Goal: Information Seeking & Learning: Learn about a topic

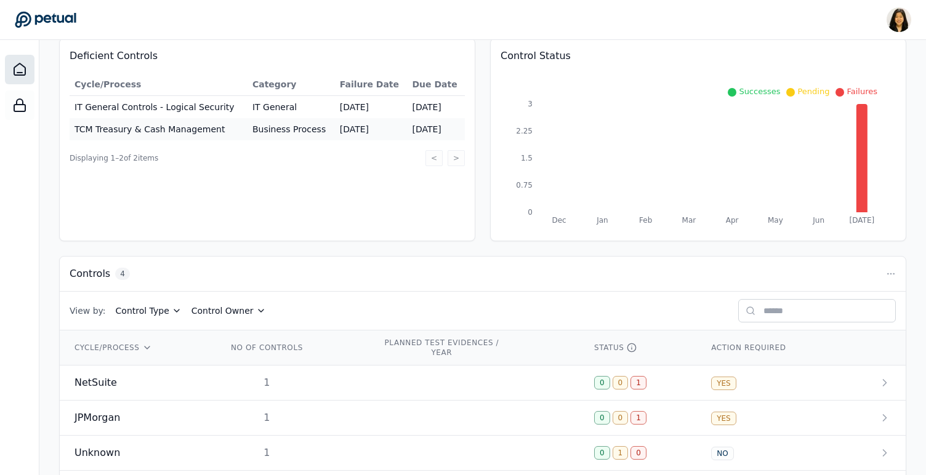
scroll to position [183, 0]
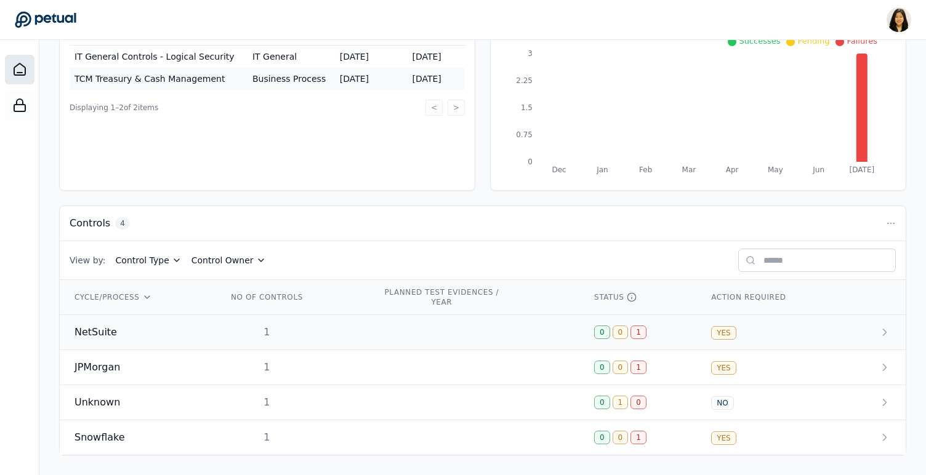
click at [151, 330] on div "NetSuite" at bounding box center [135, 332] width 123 height 15
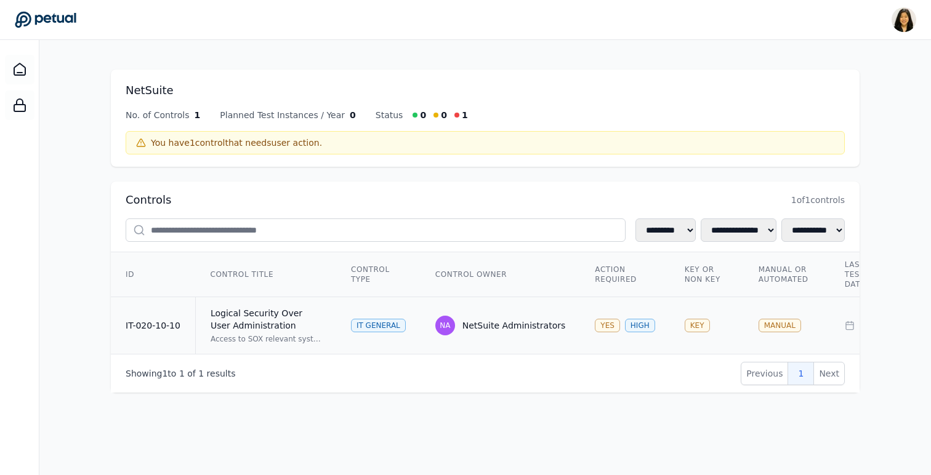
click at [288, 344] on td "Logical Security Over User Administration Access to SOX relevant systems/applic…" at bounding box center [265, 325] width 141 height 57
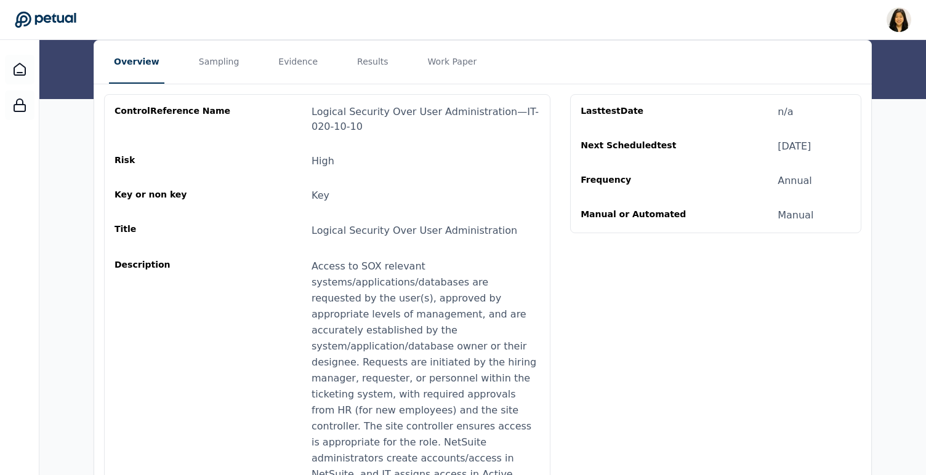
scroll to position [153, 0]
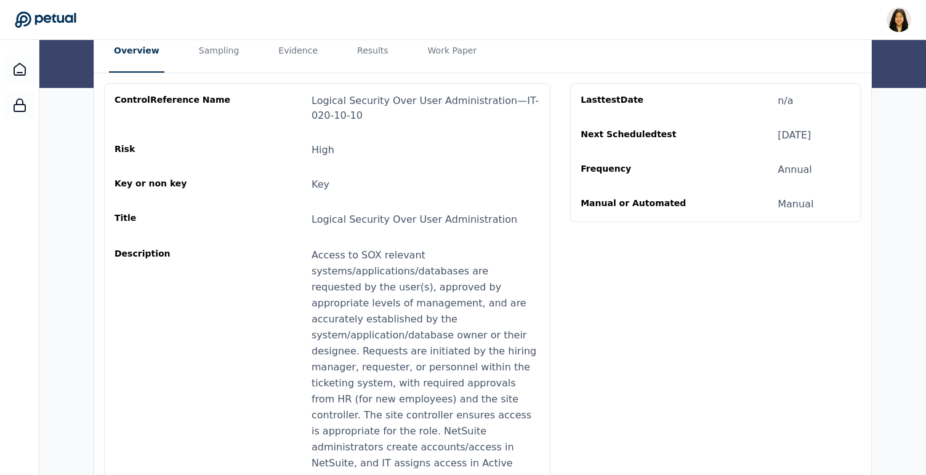
click at [337, 340] on div "Access to SOX relevant systems/applications/databases are requested by the user…" at bounding box center [425, 383] width 228 height 272
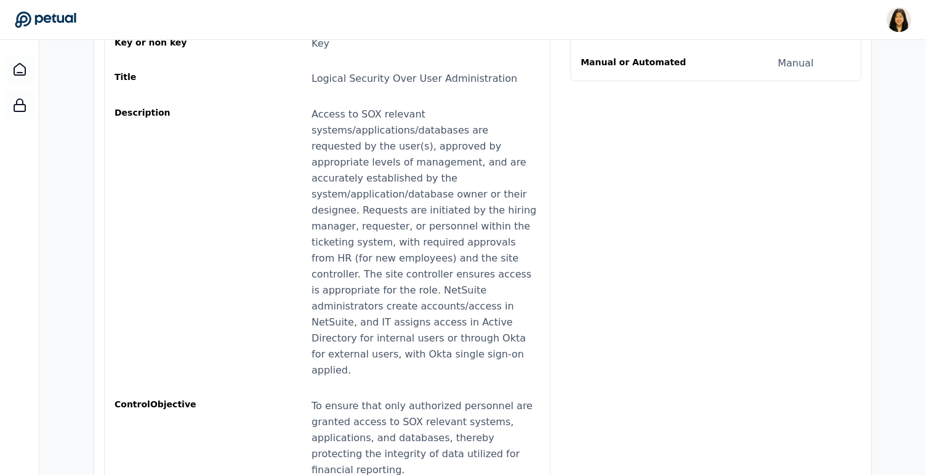
click at [335, 340] on div "Access to SOX relevant systems/applications/databases are requested by the user…" at bounding box center [425, 242] width 228 height 272
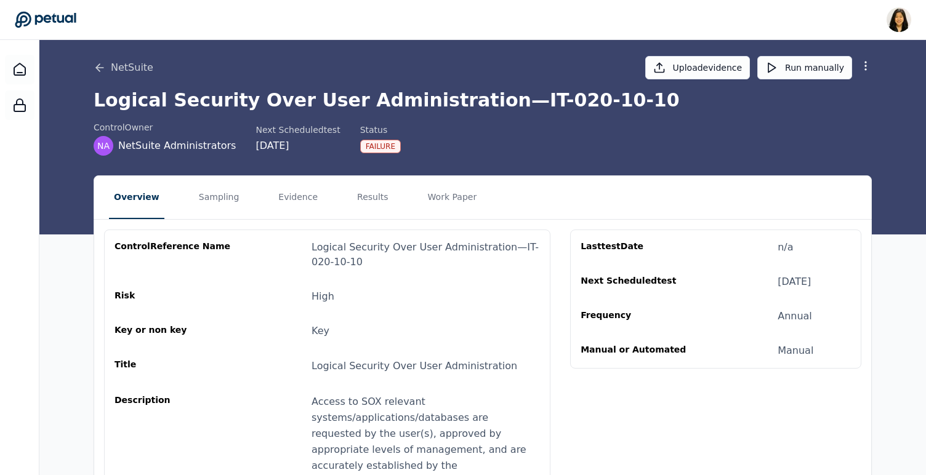
scroll to position [0, 0]
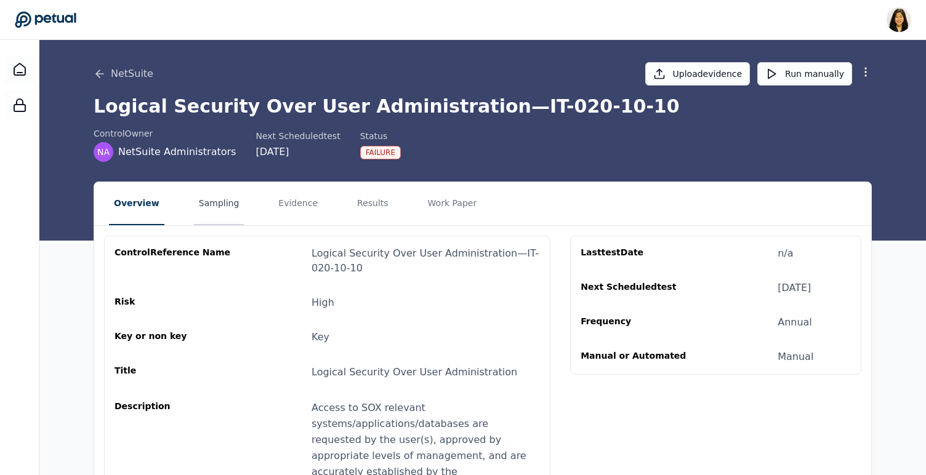
click at [206, 206] on button "Sampling" at bounding box center [219, 203] width 50 height 43
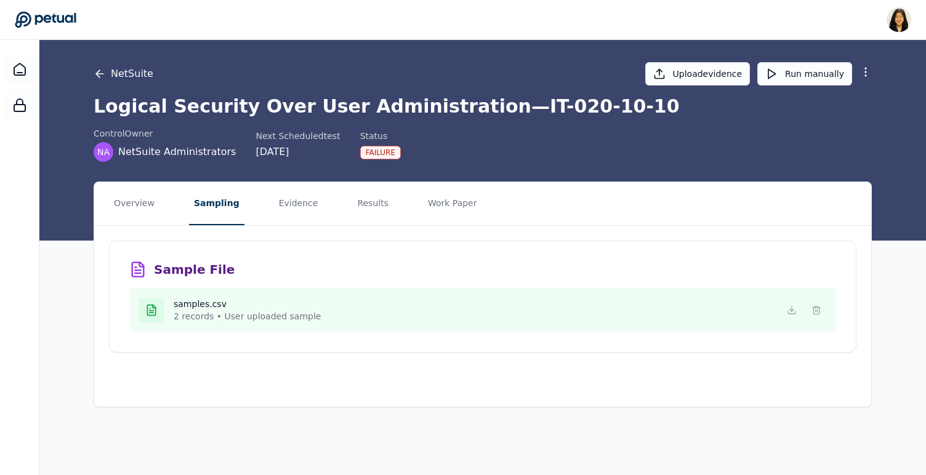
click at [99, 74] on icon at bounding box center [99, 74] width 7 height 0
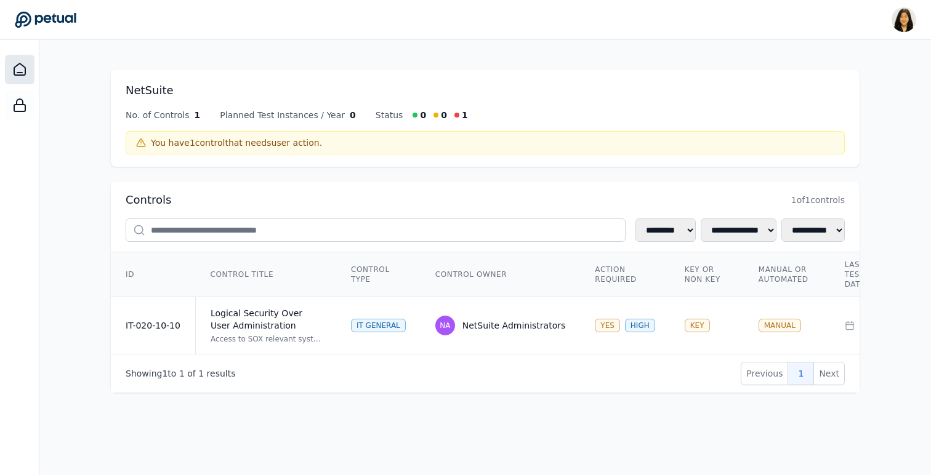
click at [26, 62] on div at bounding box center [20, 70] width 30 height 30
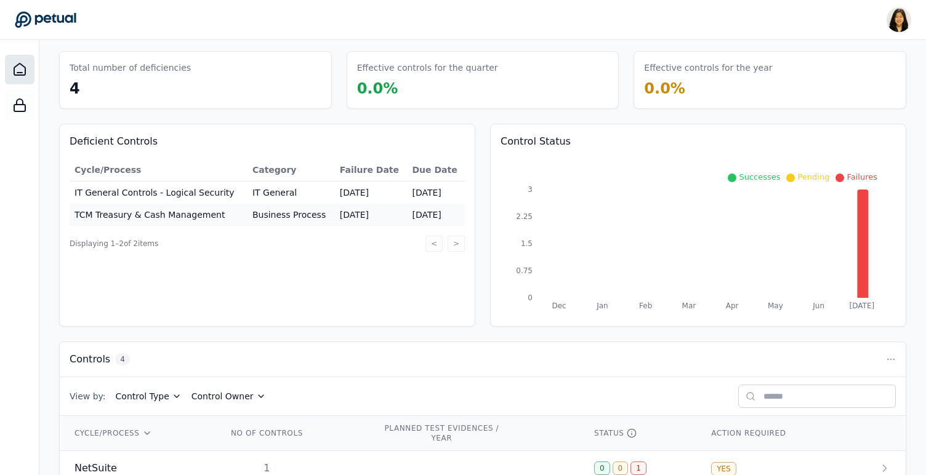
scroll to position [183, 0]
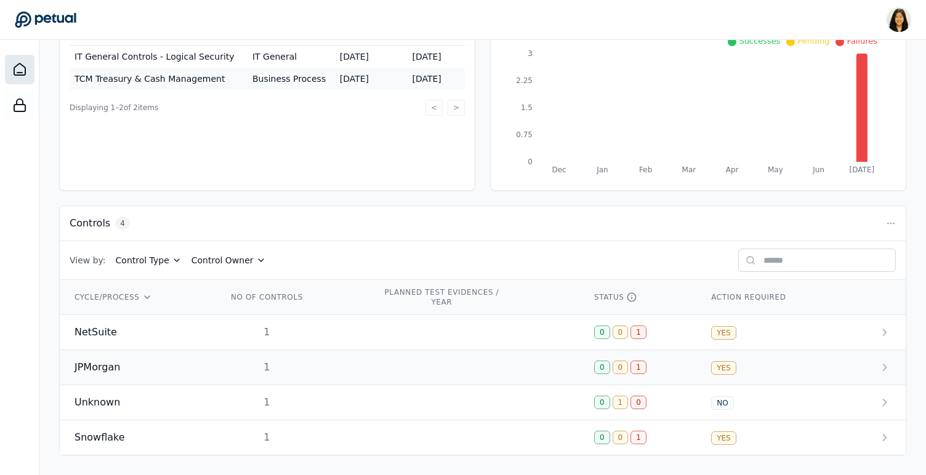
click at [102, 367] on span "JPMorgan" at bounding box center [97, 367] width 46 height 15
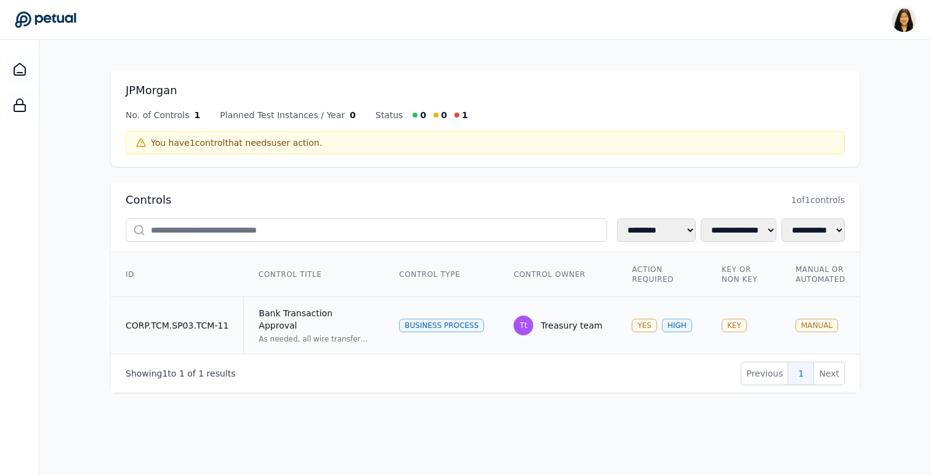
click at [287, 308] on div "Bank Transaction Approval" at bounding box center [313, 319] width 111 height 25
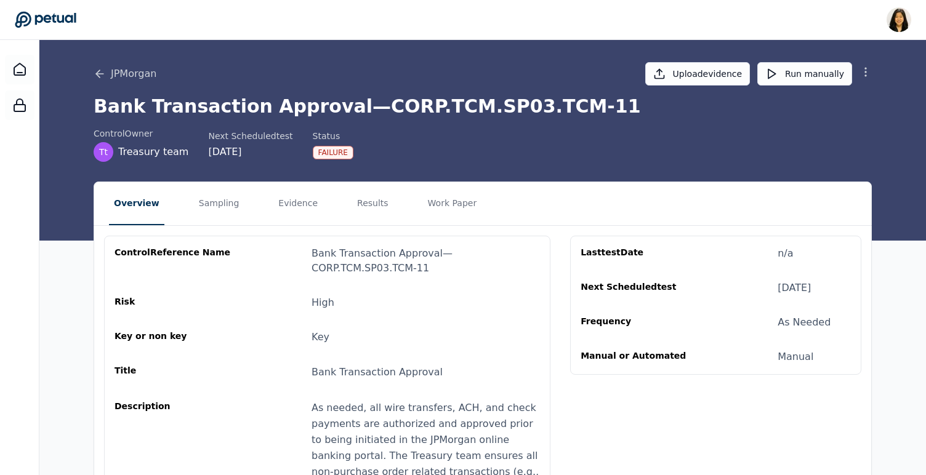
click at [862, 70] on icon at bounding box center [865, 72] width 12 height 12
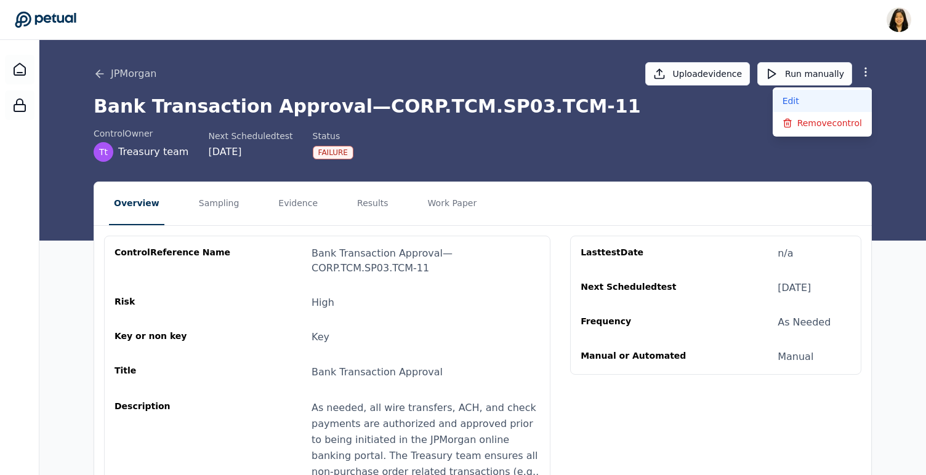
click at [847, 93] on button "Edit" at bounding box center [821, 101] width 99 height 22
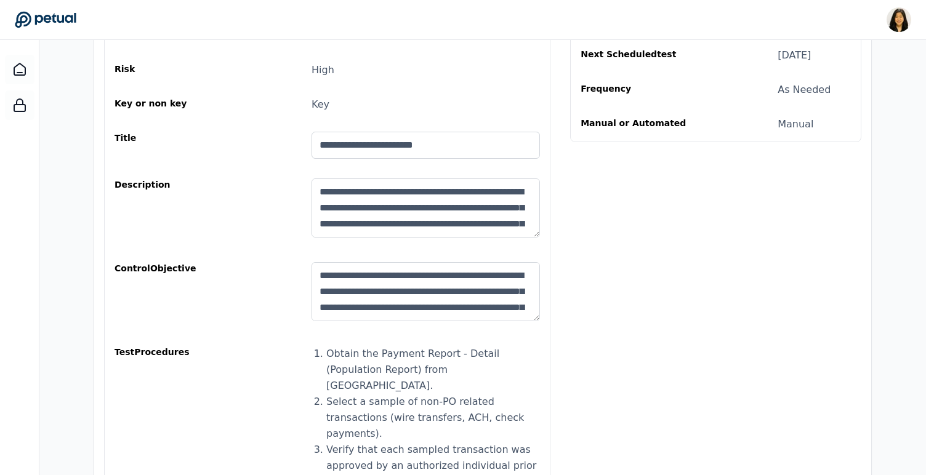
scroll to position [151, 0]
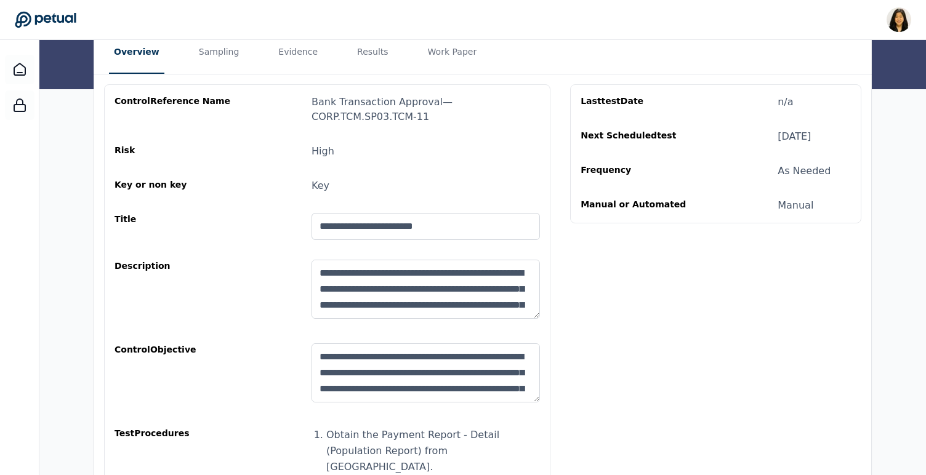
click at [783, 139] on div "[DATE]" at bounding box center [793, 136] width 33 height 15
click at [790, 143] on div "[DATE]" at bounding box center [793, 136] width 33 height 15
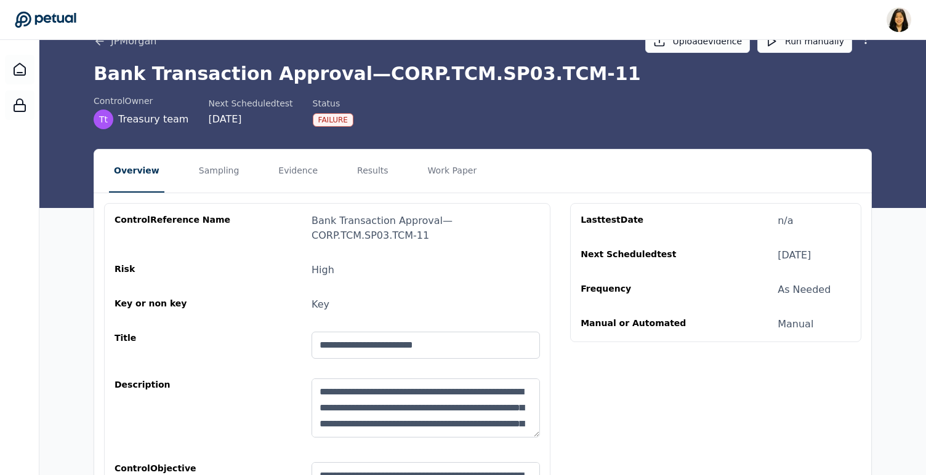
scroll to position [0, 0]
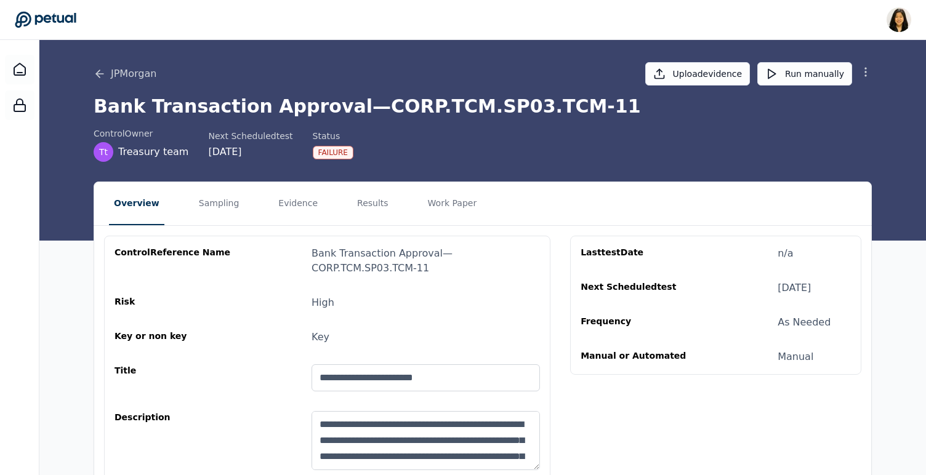
click at [867, 72] on icon at bounding box center [865, 72] width 12 height 12
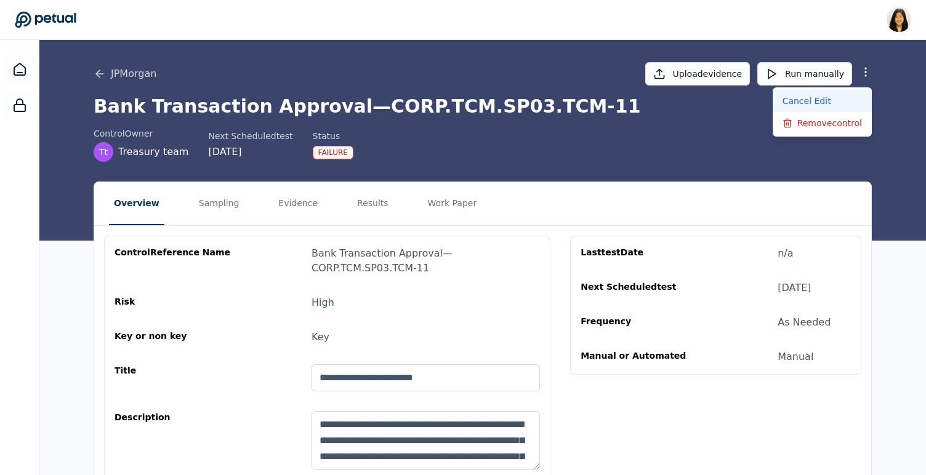
click at [851, 98] on button "Cancel Edit" at bounding box center [821, 101] width 99 height 22
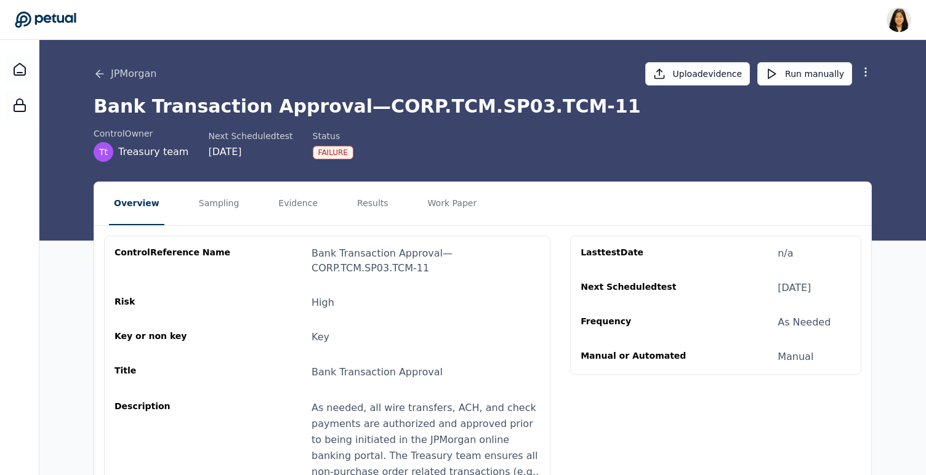
scroll to position [15, 0]
